Goal: Find contact information: Find contact information

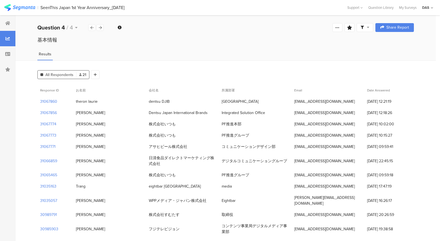
drag, startPoint x: 266, startPoint y: 113, endPoint x: 220, endPoint y: 112, distance: 45.4
click at [220, 112] on div "Integrated Solution Office" at bounding box center [255, 112] width 73 height 11
copy div "Integrated Solution Office"
drag, startPoint x: 294, startPoint y: 113, endPoint x: 343, endPoint y: 113, distance: 48.7
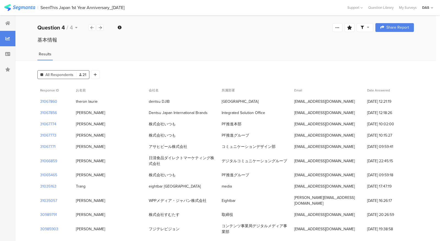
click at [343, 113] on div "[EMAIL_ADDRESS][DOMAIN_NAME]" at bounding box center [328, 112] width 73 height 11
copy div "[EMAIL_ADDRESS][DOMAIN_NAME]"
drag, startPoint x: 96, startPoint y: 102, endPoint x: 75, endPoint y: 102, distance: 21.2
click at [75, 102] on div "theron laurie" at bounding box center [109, 101] width 73 height 11
copy div "theron laurie"
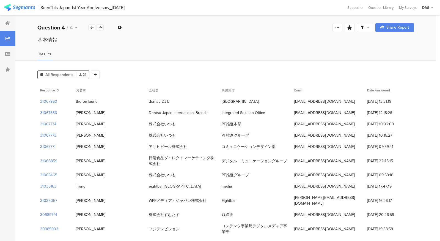
drag, startPoint x: 294, startPoint y: 102, endPoint x: 342, endPoint y: 102, distance: 47.9
click at [342, 102] on div "[EMAIL_ADDRESS][DOMAIN_NAME]" at bounding box center [328, 101] width 73 height 11
copy div "[EMAIL_ADDRESS][DOMAIN_NAME]"
